Goal: Share content: Share content

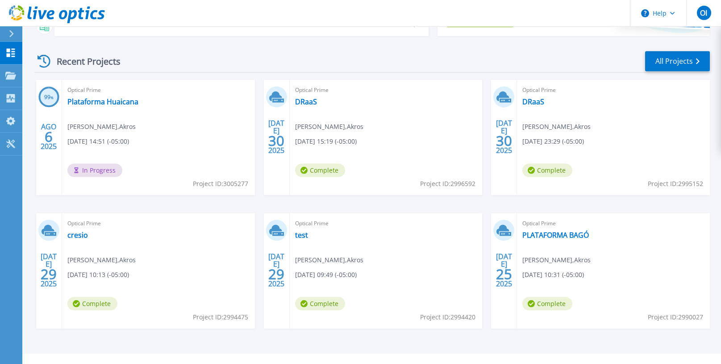
scroll to position [130, 0]
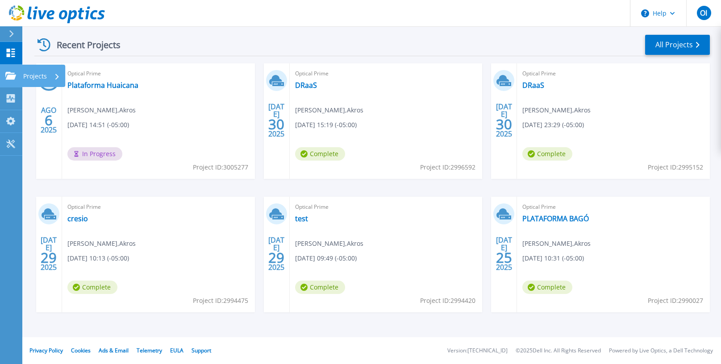
click at [29, 80] on p "Projects" at bounding box center [35, 76] width 24 height 23
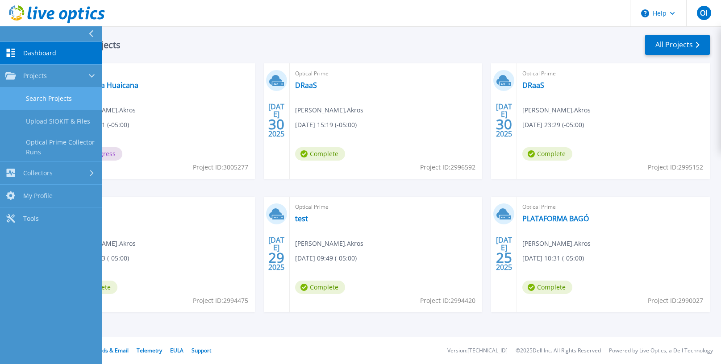
click at [62, 96] on link "Search Projects" at bounding box center [51, 98] width 102 height 23
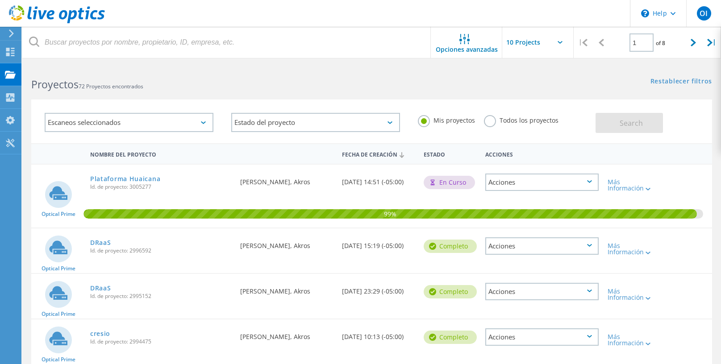
click at [560, 44] on icon at bounding box center [559, 42] width 5 height 3
click at [558, 42] on icon at bounding box center [559, 42] width 5 height 3
click at [525, 44] on input "text" at bounding box center [546, 42] width 89 height 31
click at [531, 109] on div "Show 40 Projects" at bounding box center [547, 110] width 88 height 15
type input "Show 40 Projects"
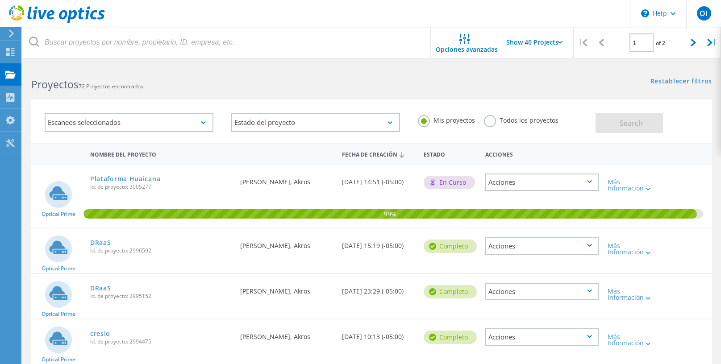
click at [488, 123] on label "Todos los proyectos" at bounding box center [521, 119] width 75 height 8
click at [0, 0] on input "Todos los proyectos" at bounding box center [0, 0] width 0 height 0
click at [620, 122] on span "Search" at bounding box center [630, 123] width 23 height 10
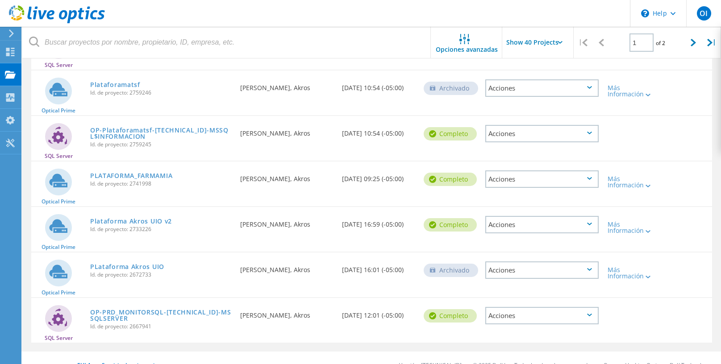
scroll to position [1520, 0]
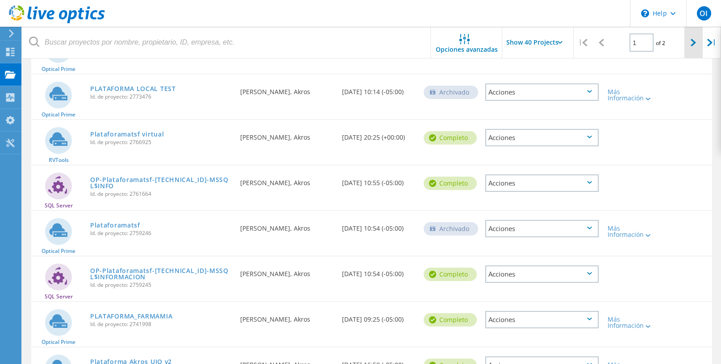
click at [696, 45] on div at bounding box center [693, 43] width 18 height 32
type input "2"
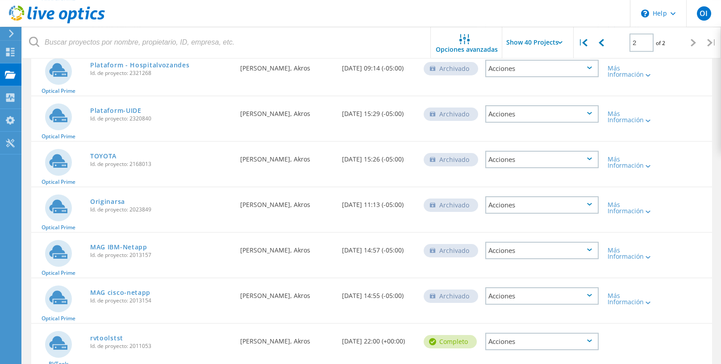
scroll to position [1171, 0]
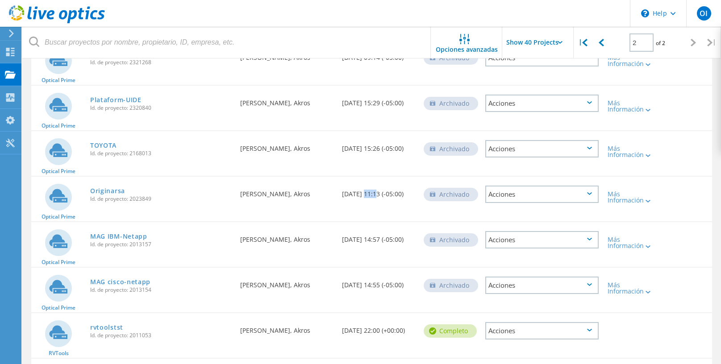
drag, startPoint x: 375, startPoint y: 185, endPoint x: 362, endPoint y: 183, distance: 13.1
click at [362, 183] on div "Fecha de creación 02/16/2023, 11:13 (-05:00)" at bounding box center [378, 191] width 82 height 29
click at [107, 188] on link "Originarsa" at bounding box center [107, 191] width 35 height 6
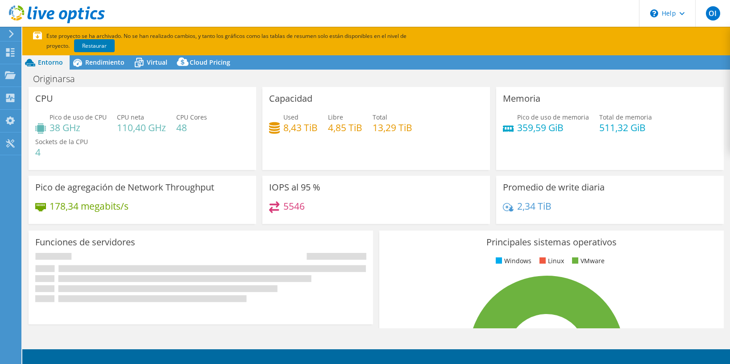
select select "USD"
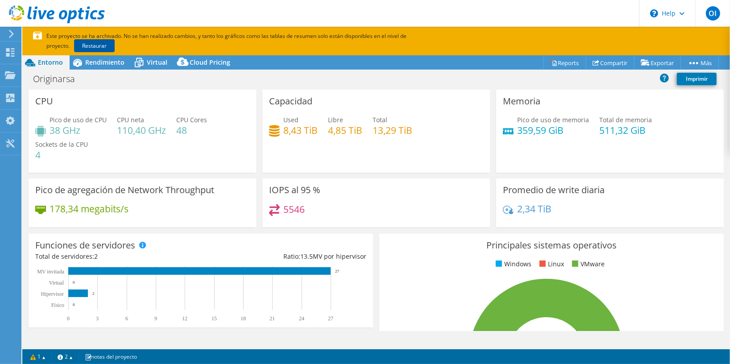
click at [76, 42] on link "Restaurar" at bounding box center [94, 45] width 41 height 13
click at [107, 64] on span "Rendimiento" at bounding box center [104, 62] width 39 height 8
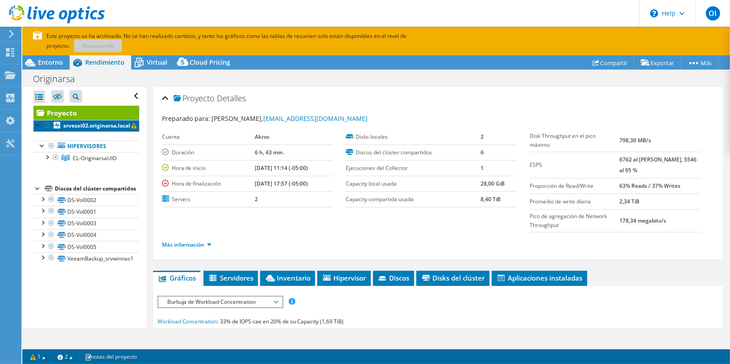
click at [94, 124] on b "srvesxi02.originarsa.local" at bounding box center [96, 126] width 67 height 8
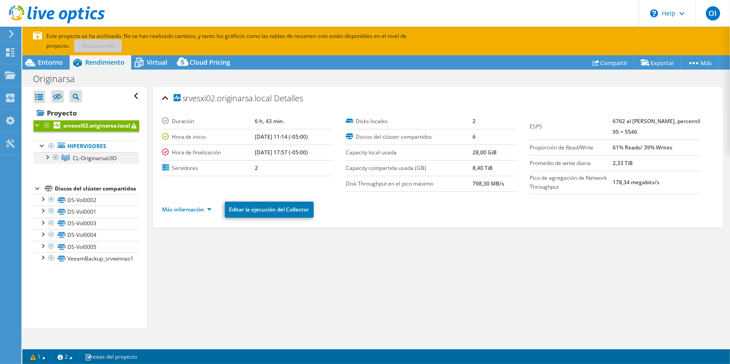
click at [49, 158] on div at bounding box center [46, 156] width 9 height 9
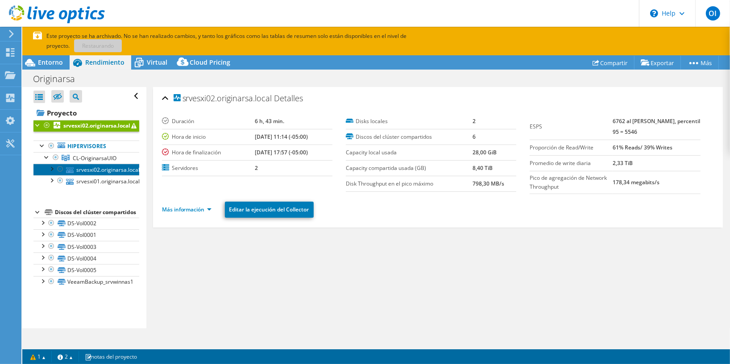
click at [91, 170] on link "srvesxi02.originarsa.local" at bounding box center [86, 170] width 106 height 12
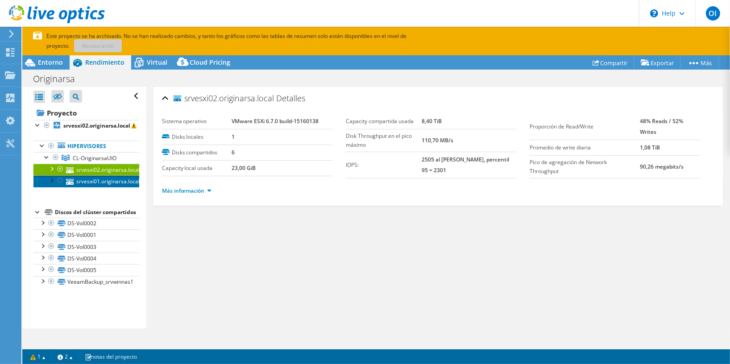
click at [96, 179] on link "srvesxi01.originarsa.local" at bounding box center [86, 181] width 106 height 12
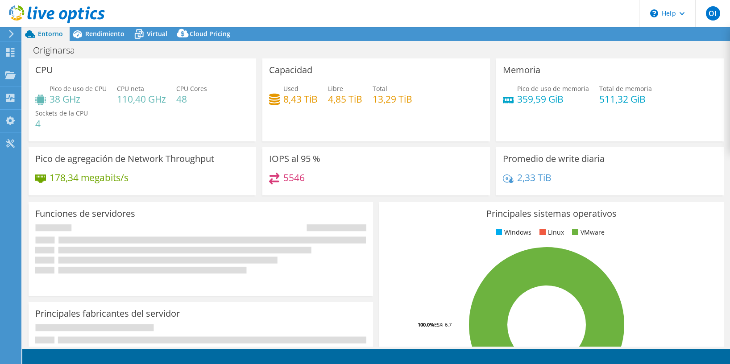
select select "USD"
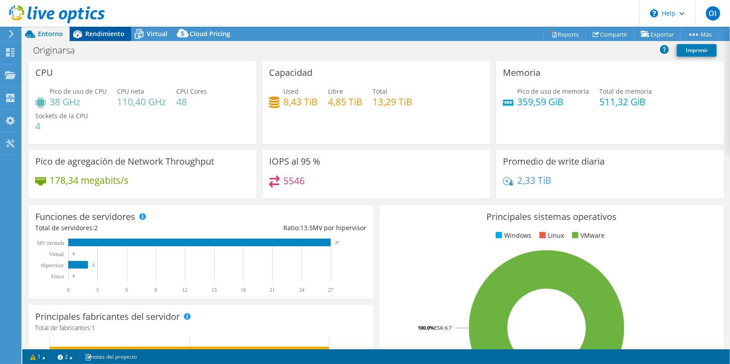
click at [85, 32] on span "Rendimiento" at bounding box center [104, 33] width 39 height 8
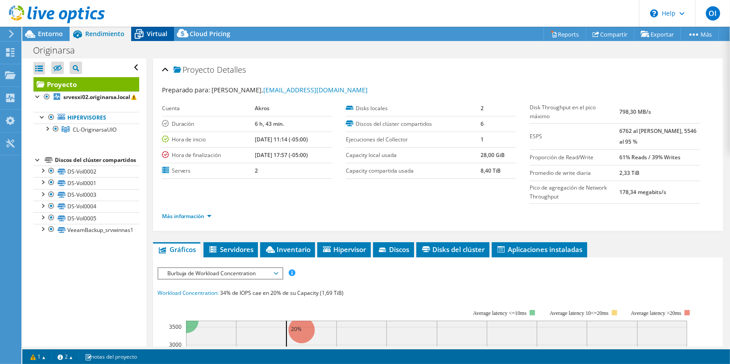
click at [158, 33] on span "Virtual" at bounding box center [157, 33] width 21 height 8
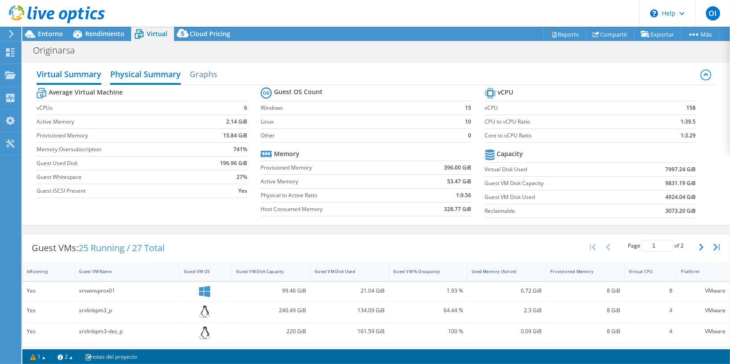
click at [156, 79] on h2 "Physical Summary" at bounding box center [145, 75] width 71 height 20
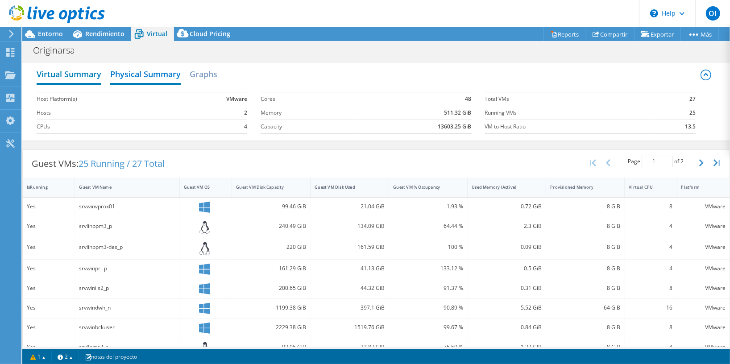
click at [65, 72] on h2 "Virtual Summary" at bounding box center [69, 75] width 65 height 20
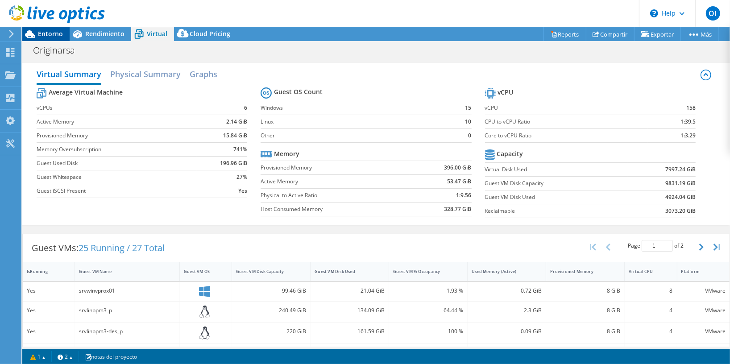
click at [59, 36] on span "Entorno" at bounding box center [50, 33] width 25 height 8
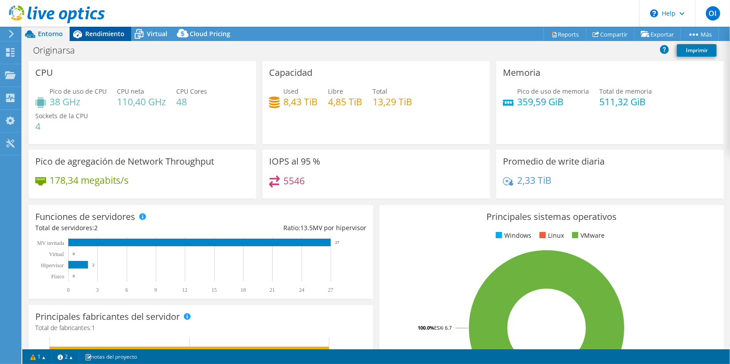
click at [99, 35] on span "Rendimiento" at bounding box center [104, 33] width 39 height 8
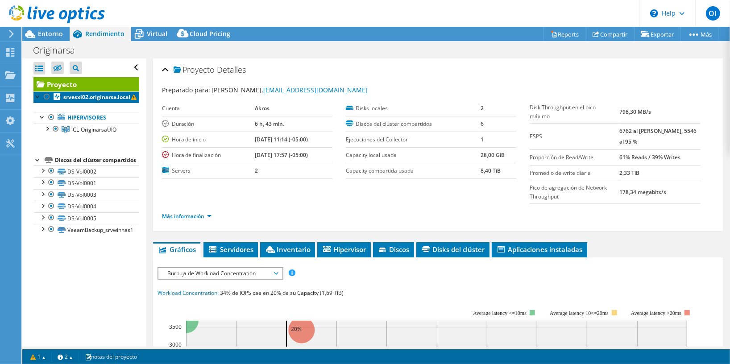
click at [90, 100] on b "srvesxi02.originarsa.local" at bounding box center [96, 97] width 67 height 8
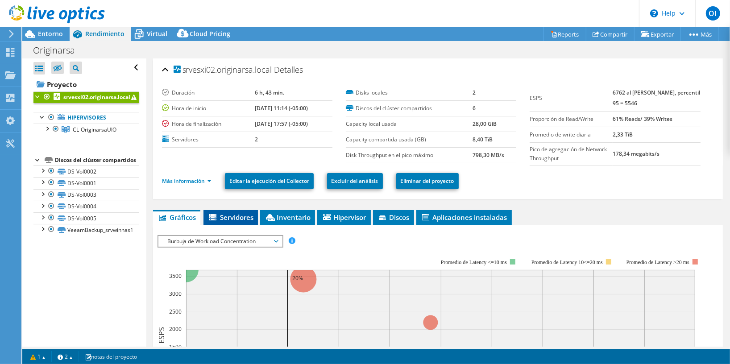
click at [237, 214] on span "Servidores" at bounding box center [231, 217] width 46 height 9
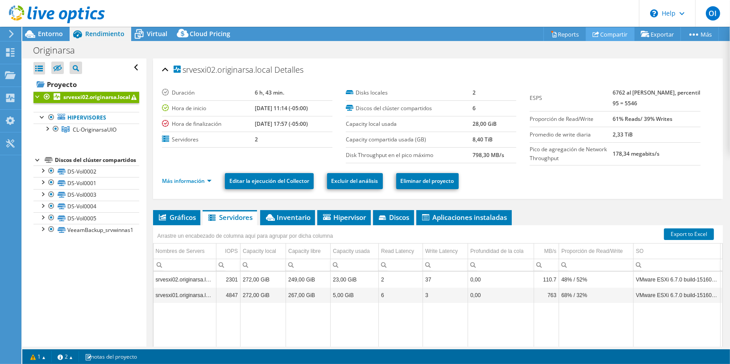
click at [606, 37] on link "Compartir" at bounding box center [610, 34] width 49 height 14
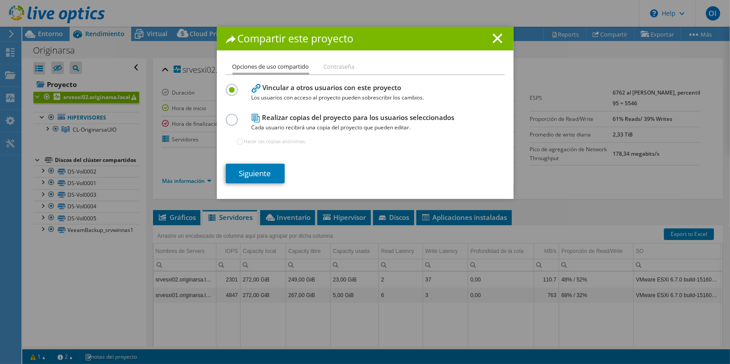
click at [228, 116] on label at bounding box center [234, 115] width 16 height 2
click at [0, 0] on input "radio" at bounding box center [0, 0] width 0 height 0
click at [248, 167] on link "Siguiente" at bounding box center [255, 174] width 59 height 20
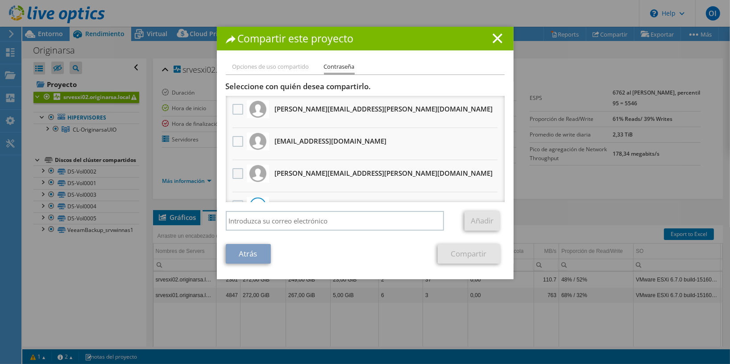
click at [234, 174] on label at bounding box center [239, 173] width 13 height 11
click at [0, 0] on input "checkbox" at bounding box center [0, 0] width 0 height 0
click at [498, 36] on h1 "Compartir este proyecto" at bounding box center [365, 38] width 279 height 10
click at [494, 37] on line at bounding box center [497, 38] width 9 height 9
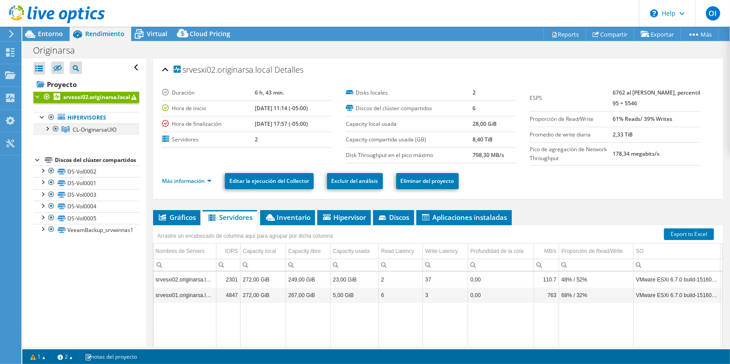
click at [47, 131] on div at bounding box center [46, 128] width 9 height 9
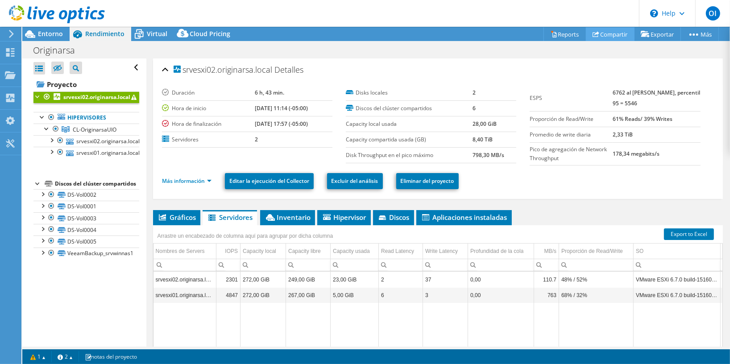
click at [612, 36] on link "Compartir" at bounding box center [610, 34] width 49 height 14
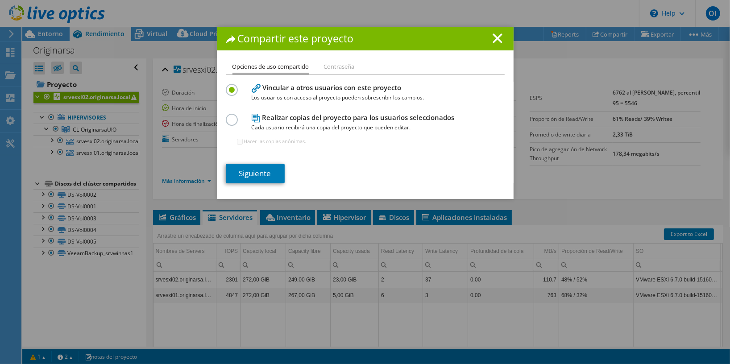
click at [226, 116] on label at bounding box center [234, 115] width 16 height 2
click at [0, 0] on input "radio" at bounding box center [0, 0] width 0 height 0
click at [278, 176] on link "Siguiente" at bounding box center [255, 174] width 59 height 20
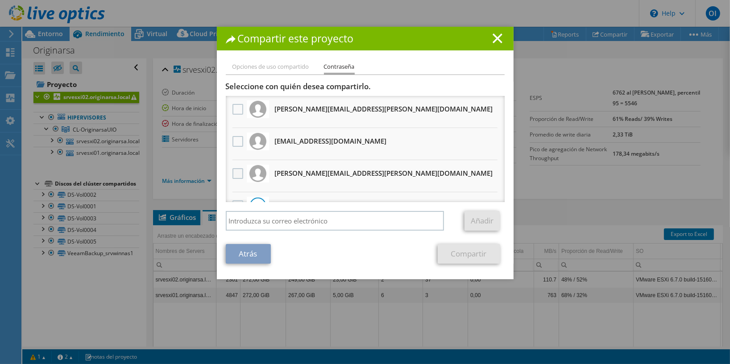
click at [234, 172] on label at bounding box center [239, 173] width 13 height 11
click at [0, 0] on input "checkbox" at bounding box center [0, 0] width 0 height 0
click at [462, 251] on link "Compartir" at bounding box center [469, 254] width 62 height 20
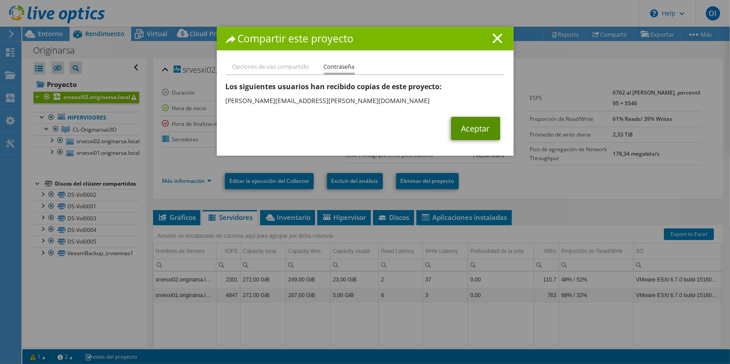
click at [477, 125] on link "Aceptar" at bounding box center [475, 128] width 49 height 23
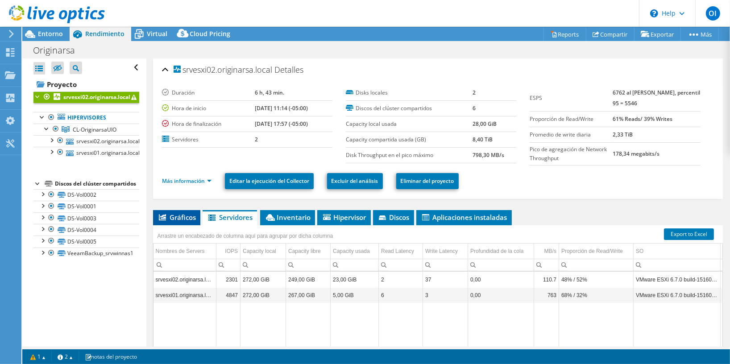
click at [184, 220] on span "Gráficos" at bounding box center [177, 217] width 38 height 9
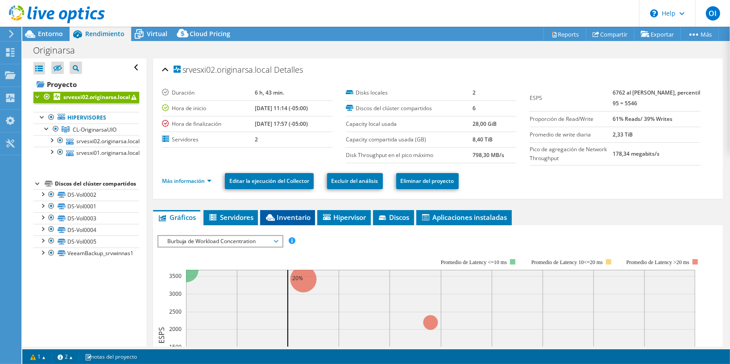
click at [288, 219] on span "Inventario" at bounding box center [288, 217] width 46 height 9
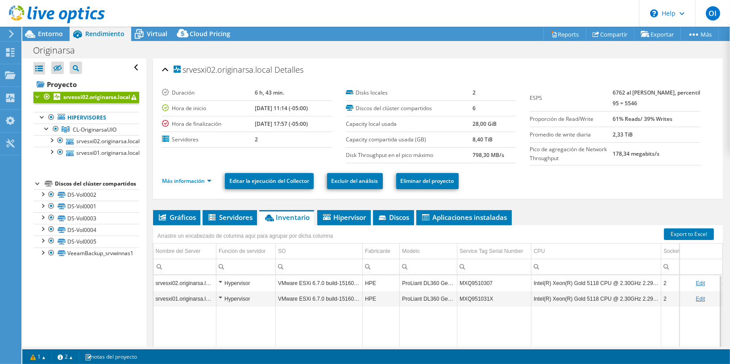
click at [447, 286] on td "ProLiant DL360 Gen10" at bounding box center [429, 283] width 58 height 16
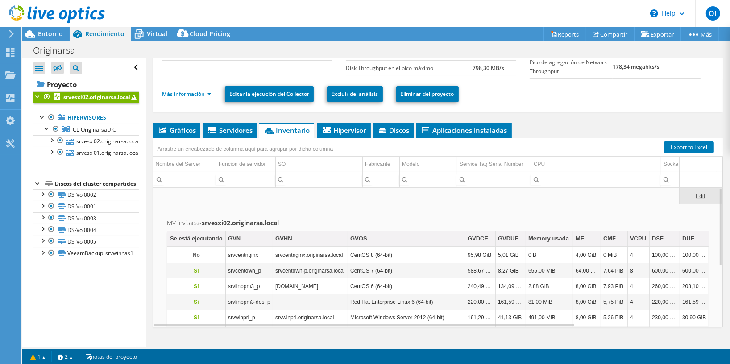
scroll to position [43, 0]
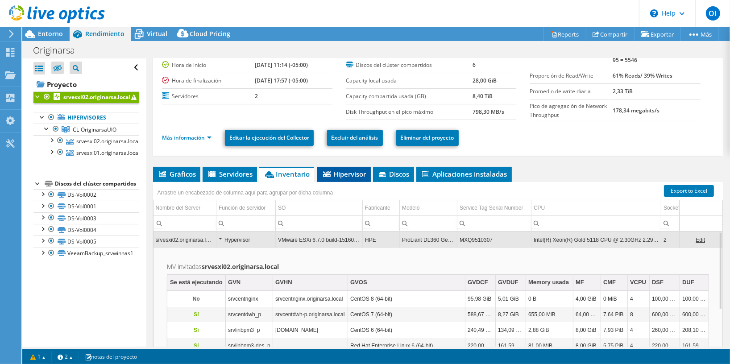
click at [341, 178] on span "Hipervisor" at bounding box center [344, 174] width 45 height 9
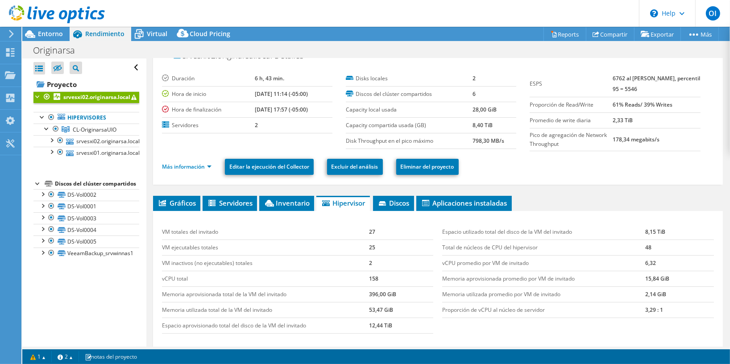
scroll to position [0, 0]
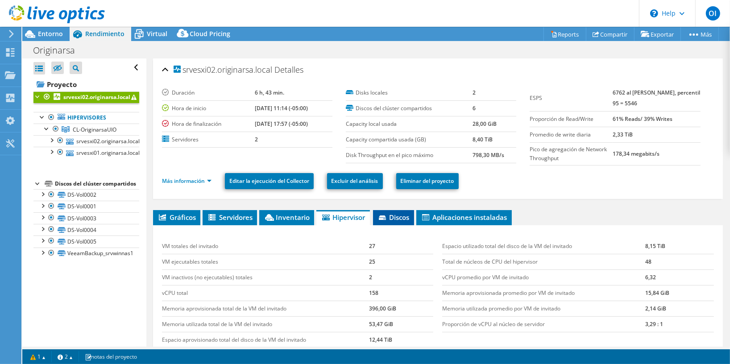
click at [390, 221] on span "Discos" at bounding box center [394, 217] width 32 height 9
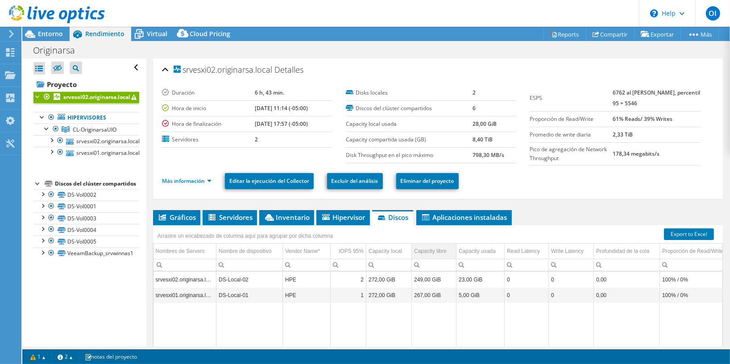
scroll to position [43, 0]
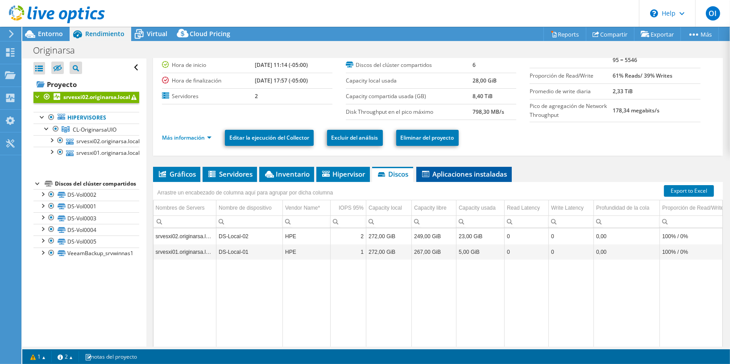
click at [459, 176] on span "Aplicaciones instaladas" at bounding box center [464, 174] width 87 height 9
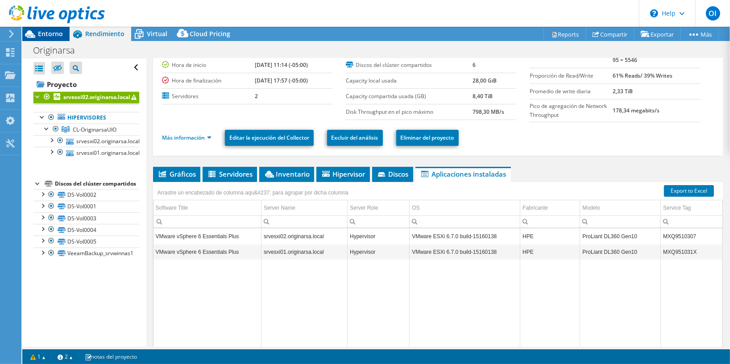
click at [37, 32] on icon at bounding box center [30, 34] width 16 height 16
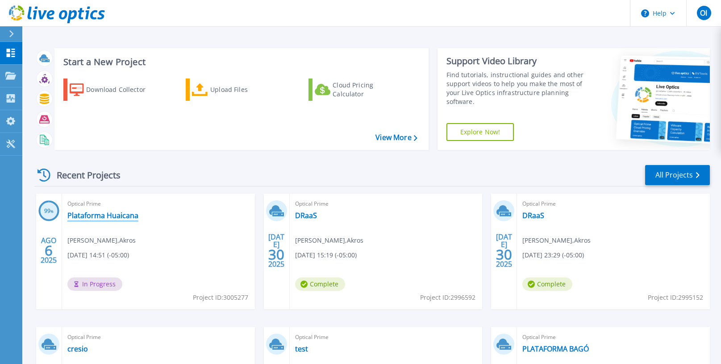
click at [124, 219] on link "Plataforma Huaicana" at bounding box center [102, 215] width 71 height 9
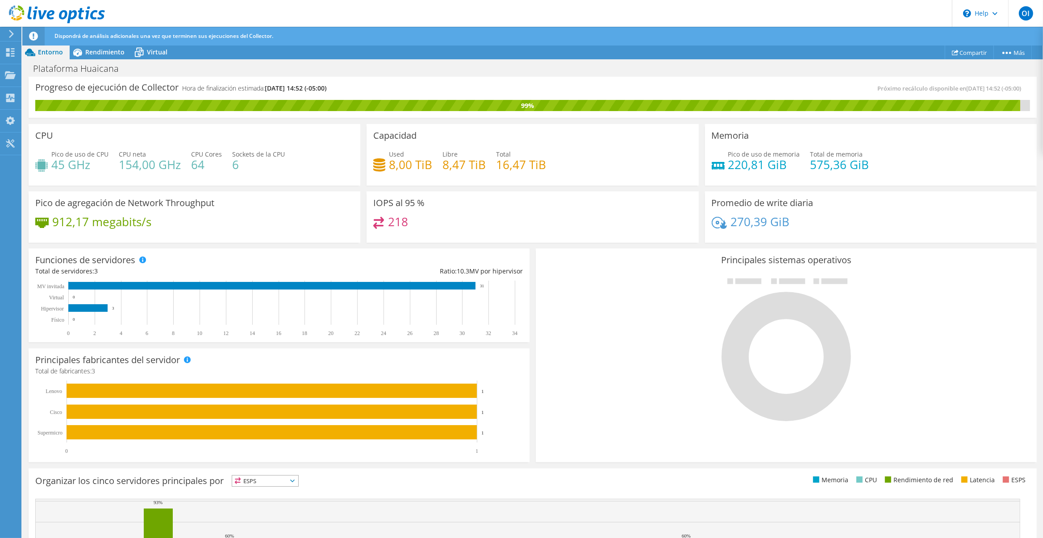
click at [80, 9] on use at bounding box center [57, 14] width 96 height 18
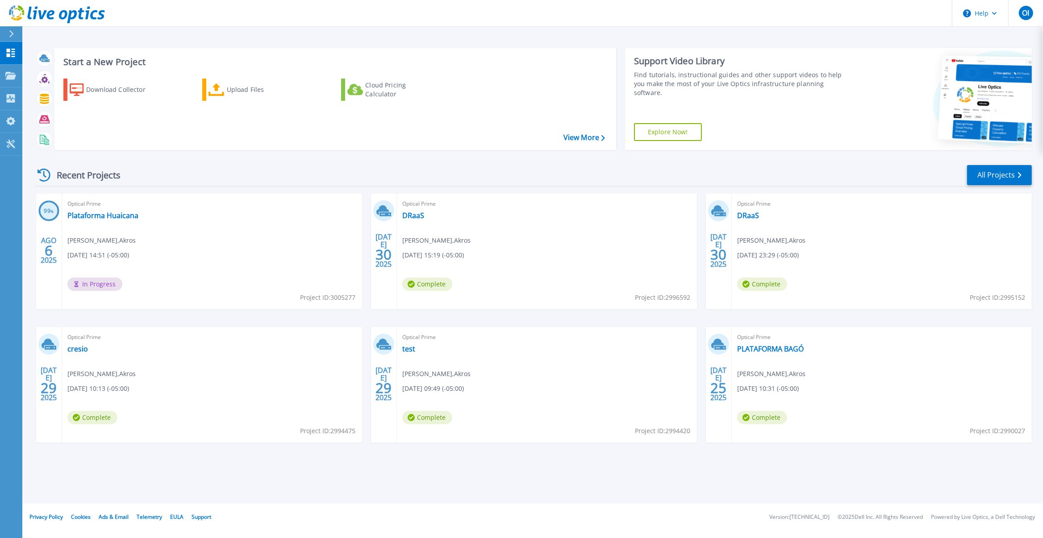
click at [198, 212] on div "Optical Prime Plataforma Huaicana [PERSON_NAME] , [GEOGRAPHIC_DATA] [DATE] 14:5…" at bounding box center [212, 252] width 300 height 116
